Goal: Task Accomplishment & Management: Manage account settings

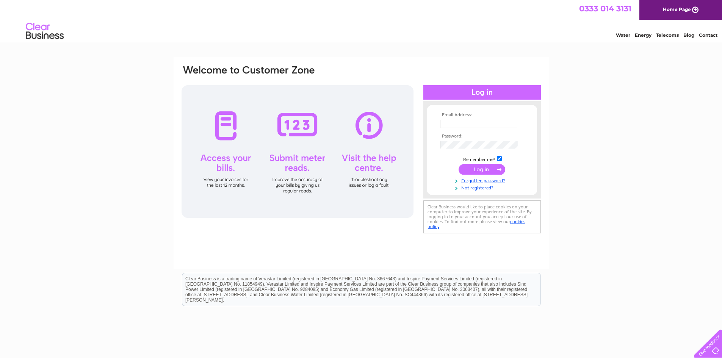
type input "strathavendental@gmail.com"
click at [471, 171] on input "submit" at bounding box center [481, 169] width 47 height 11
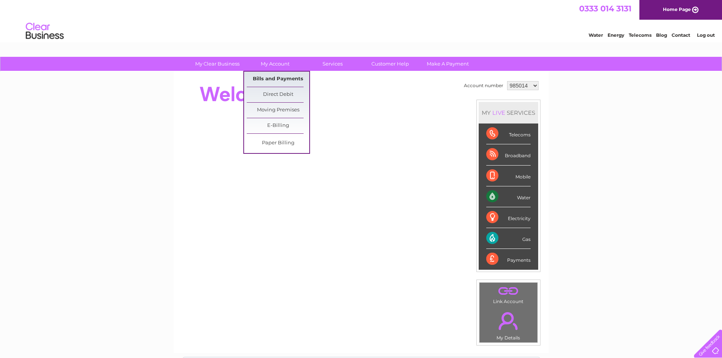
click at [276, 80] on link "Bills and Payments" at bounding box center [278, 79] width 63 height 15
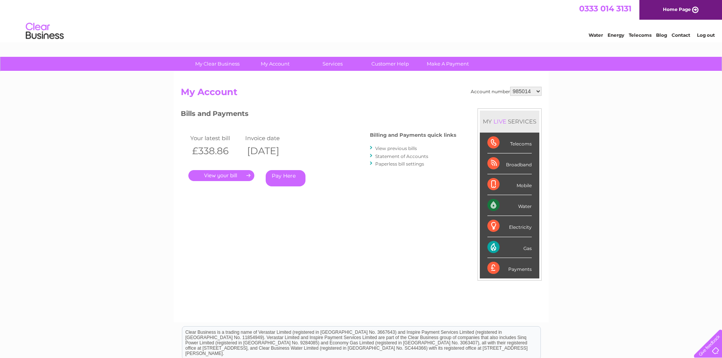
click at [206, 174] on link "." at bounding box center [221, 175] width 66 height 11
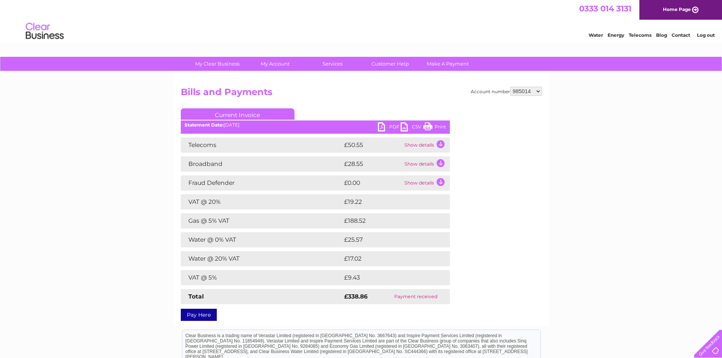
click at [538, 91] on select "985014 1079709" at bounding box center [525, 91] width 31 height 9
select select "1079709"
click at [510, 87] on select "985014 1079709" at bounding box center [525, 91] width 31 height 9
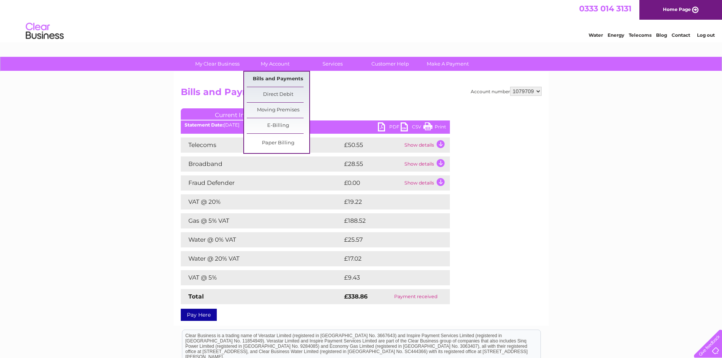
click at [277, 78] on link "Bills and Payments" at bounding box center [278, 79] width 63 height 15
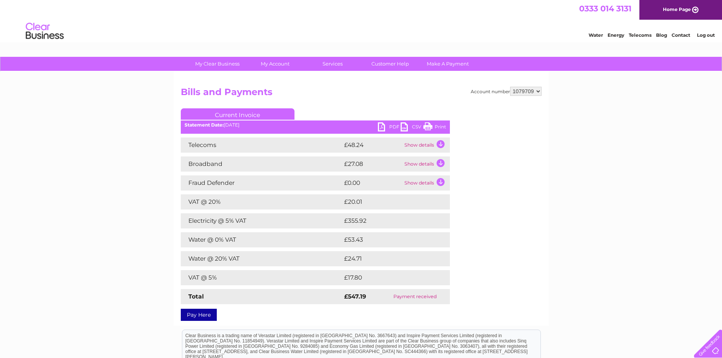
click at [390, 124] on link "PDF" at bounding box center [389, 127] width 23 height 11
click at [716, 347] on div at bounding box center [706, 342] width 31 height 31
